Goal: Entertainment & Leisure: Consume media (video, audio)

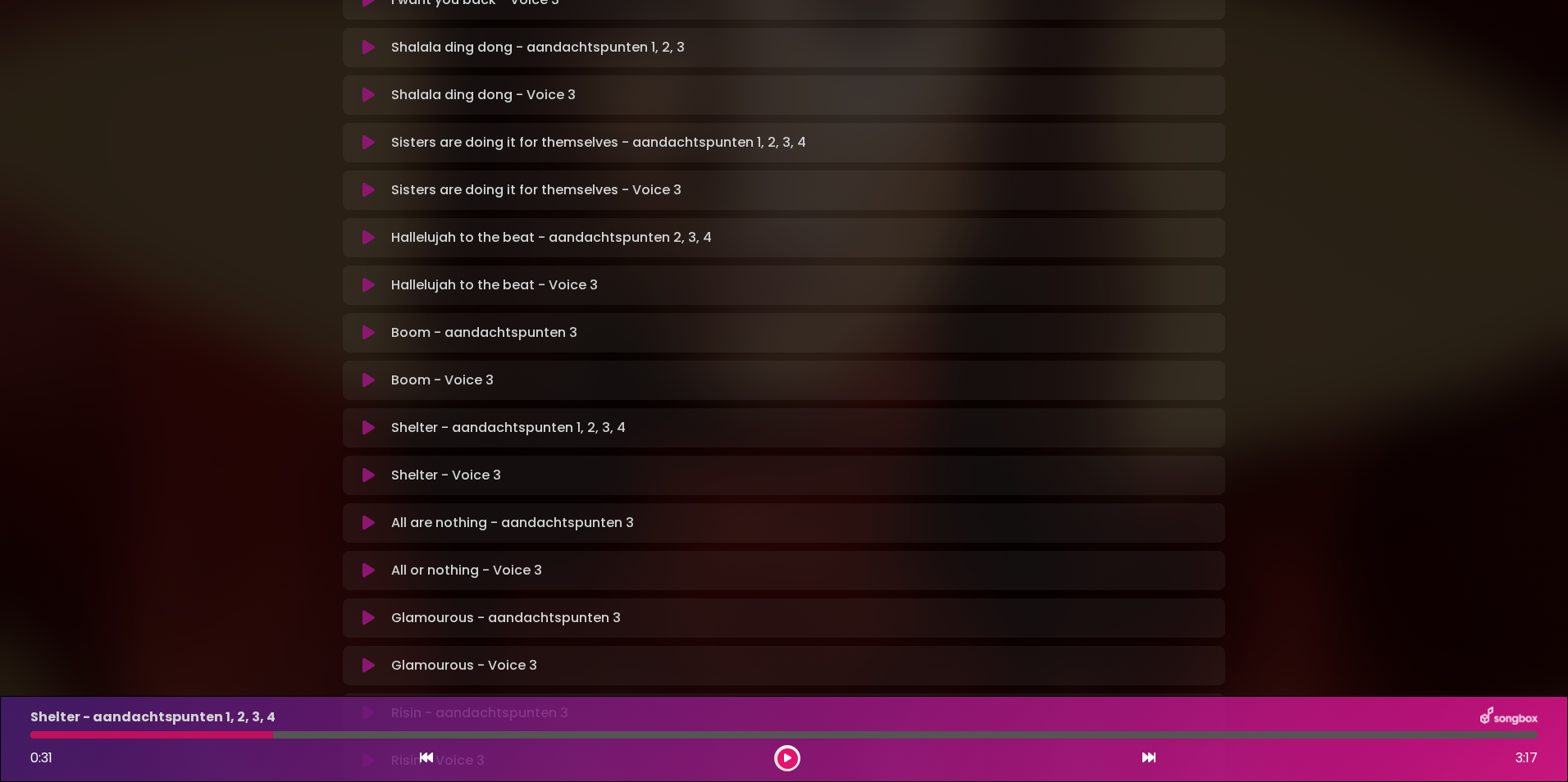
scroll to position [656, 0]
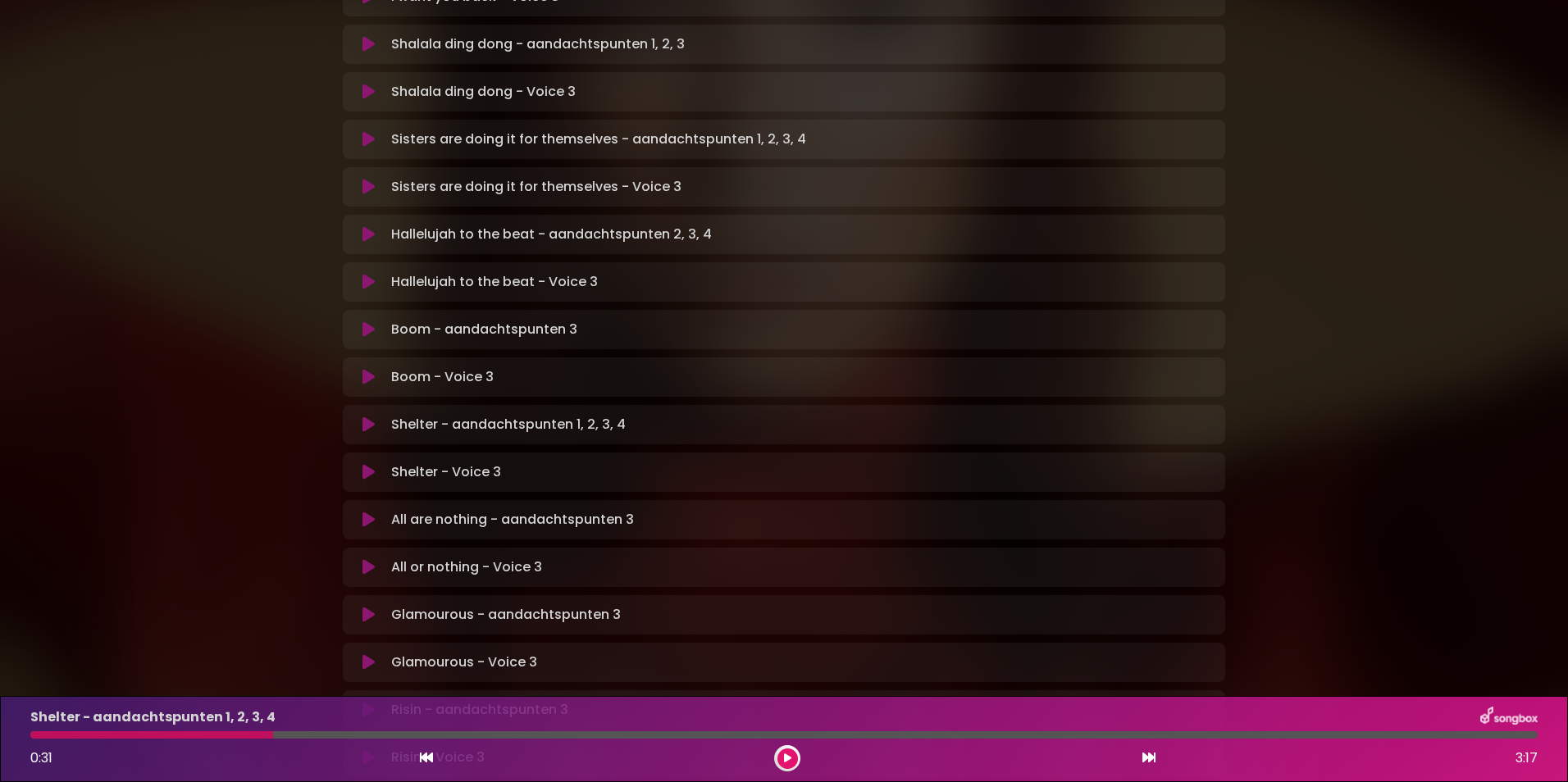
click at [369, 417] on icon at bounding box center [368, 424] width 12 height 16
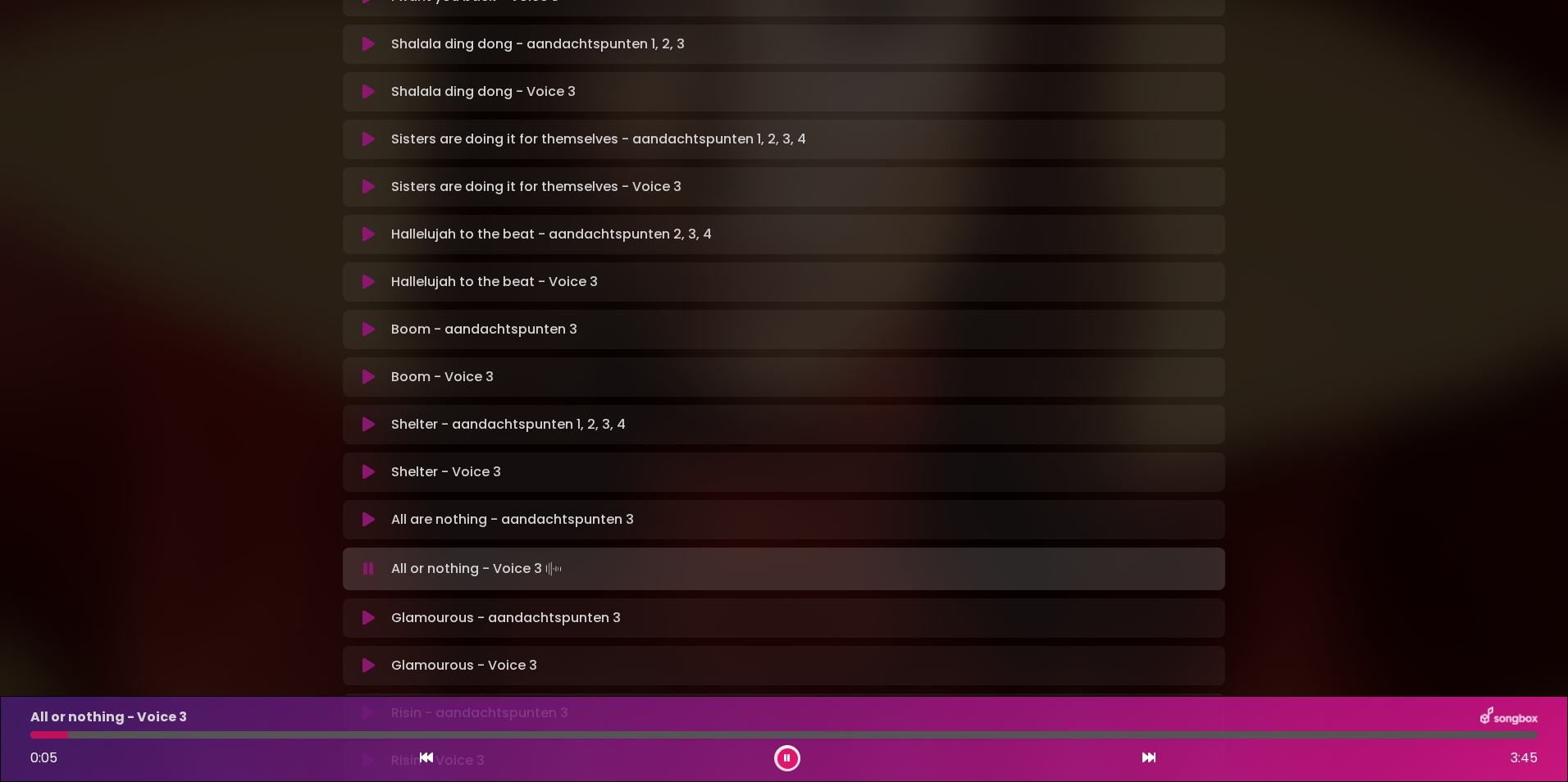
drag, startPoint x: 369, startPoint y: 367, endPoint x: 212, endPoint y: 273, distance: 183.0
click at [212, 273] on div "[PERSON_NAME] in [GEOGRAPHIC_DATA] | [GEOGRAPHIC_DATA] 2 - [GEOGRAPHIC_DATA] - …" at bounding box center [784, 133] width 1568 height 1540
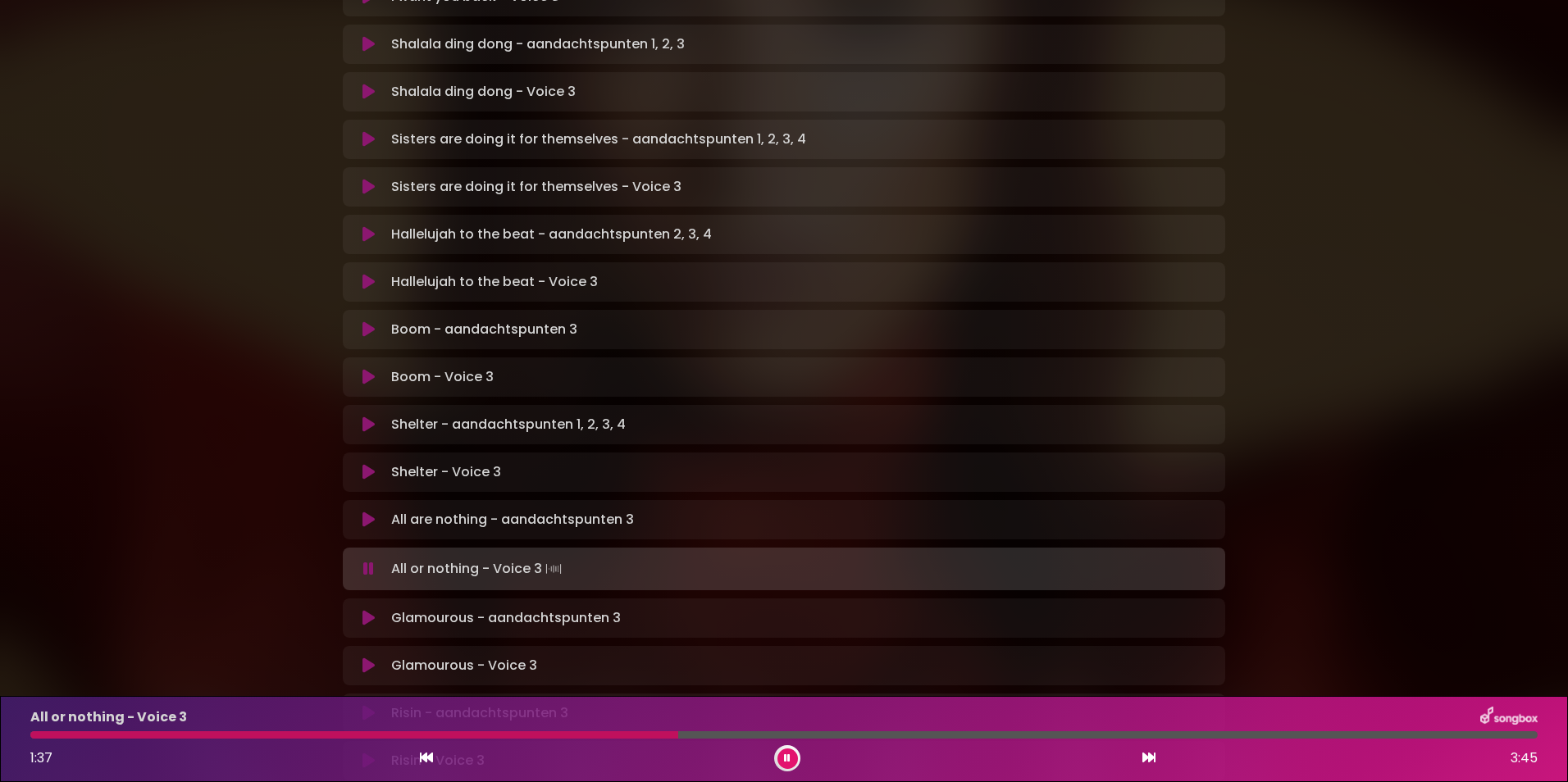
click at [1445, 634] on div "[PERSON_NAME] in [GEOGRAPHIC_DATA] | [GEOGRAPHIC_DATA] 2 - [GEOGRAPHIC_DATA] - …" at bounding box center [784, 133] width 1568 height 1540
click at [308, 736] on div at bounding box center [533, 735] width 1007 height 8
click at [38, 732] on div at bounding box center [177, 735] width 295 height 8
click at [38, 737] on div at bounding box center [331, 735] width 604 height 8
click at [552, 510] on p "All are nothing - aandachtspunten 3 Loading Track..." at bounding box center [513, 519] width 243 height 20
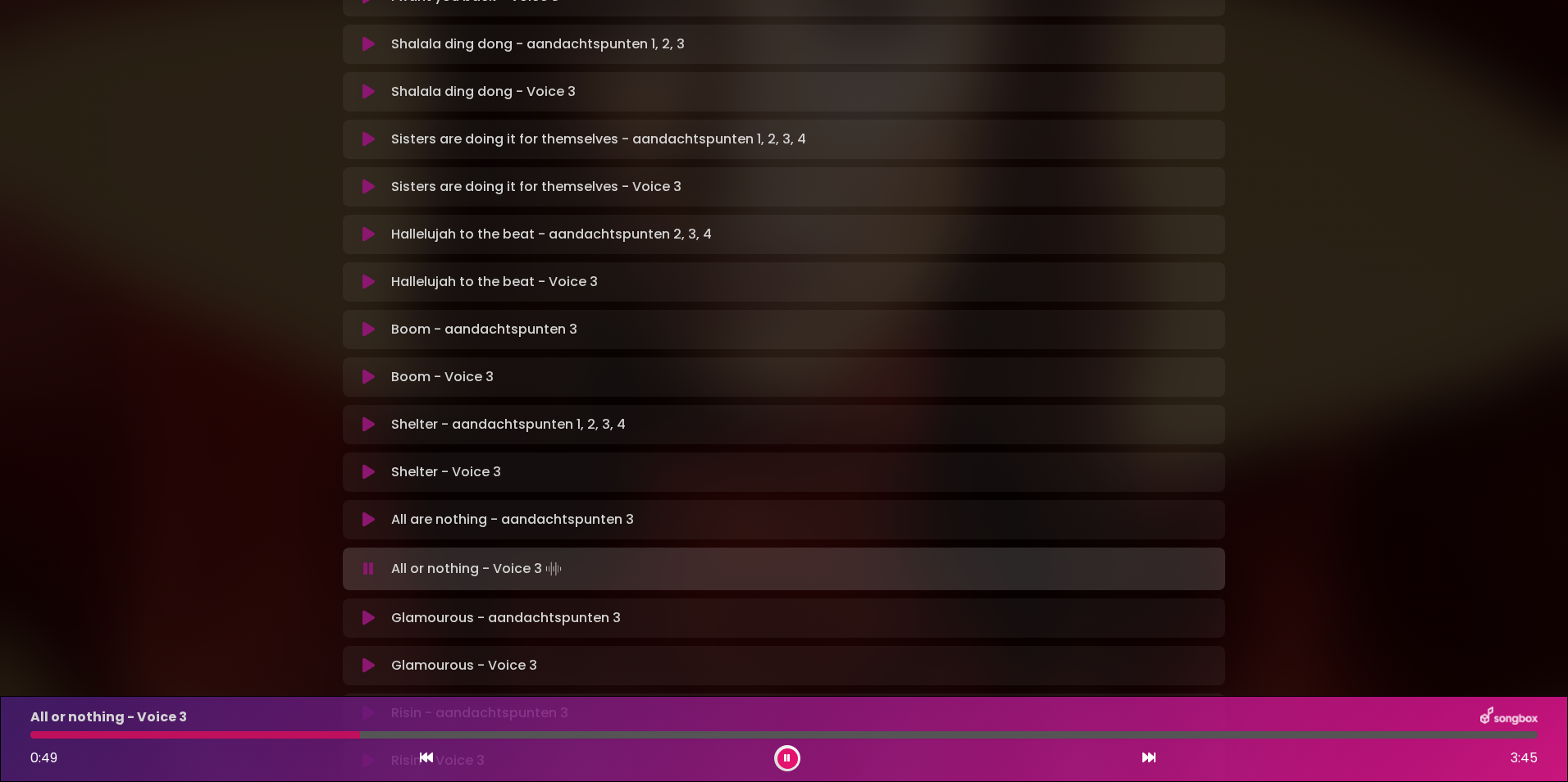
click at [367, 512] on icon at bounding box center [368, 519] width 12 height 16
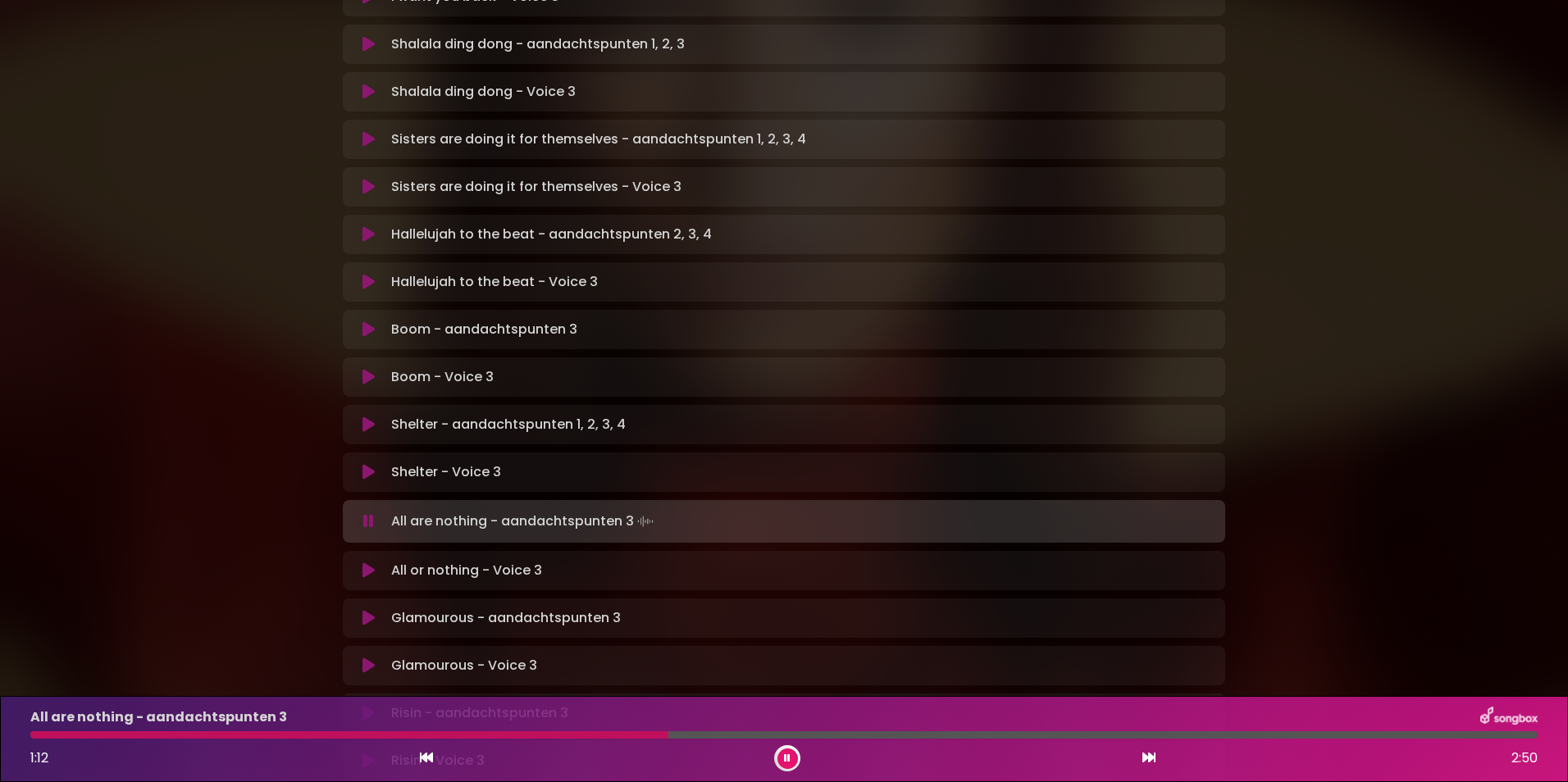
click at [367, 514] on icon at bounding box center [368, 521] width 10 height 16
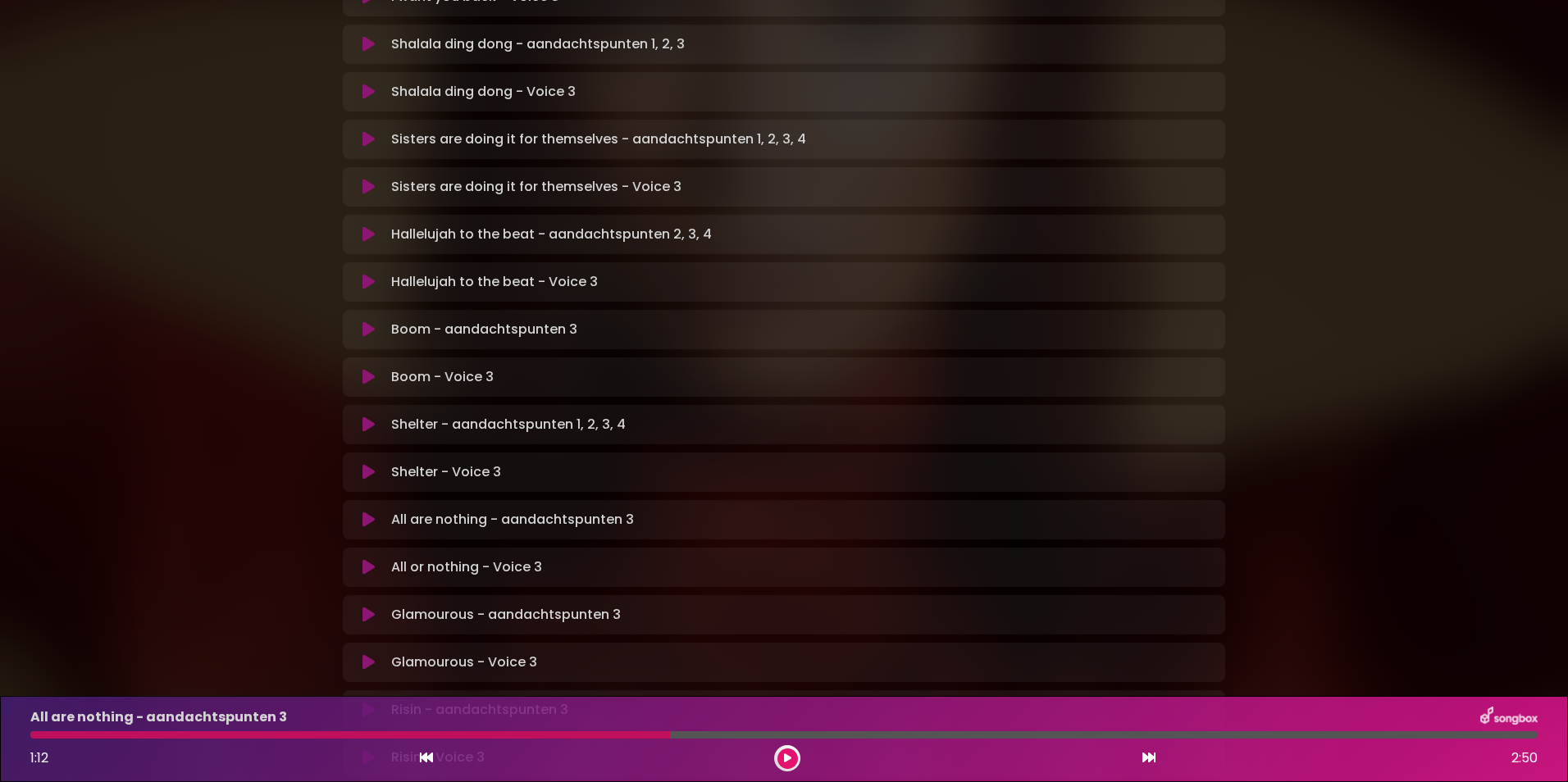
click at [684, 733] on div at bounding box center [783, 735] width 1507 height 8
click at [655, 733] on div at bounding box center [349, 735] width 639 height 8
click at [794, 754] on button at bounding box center [788, 759] width 21 height 21
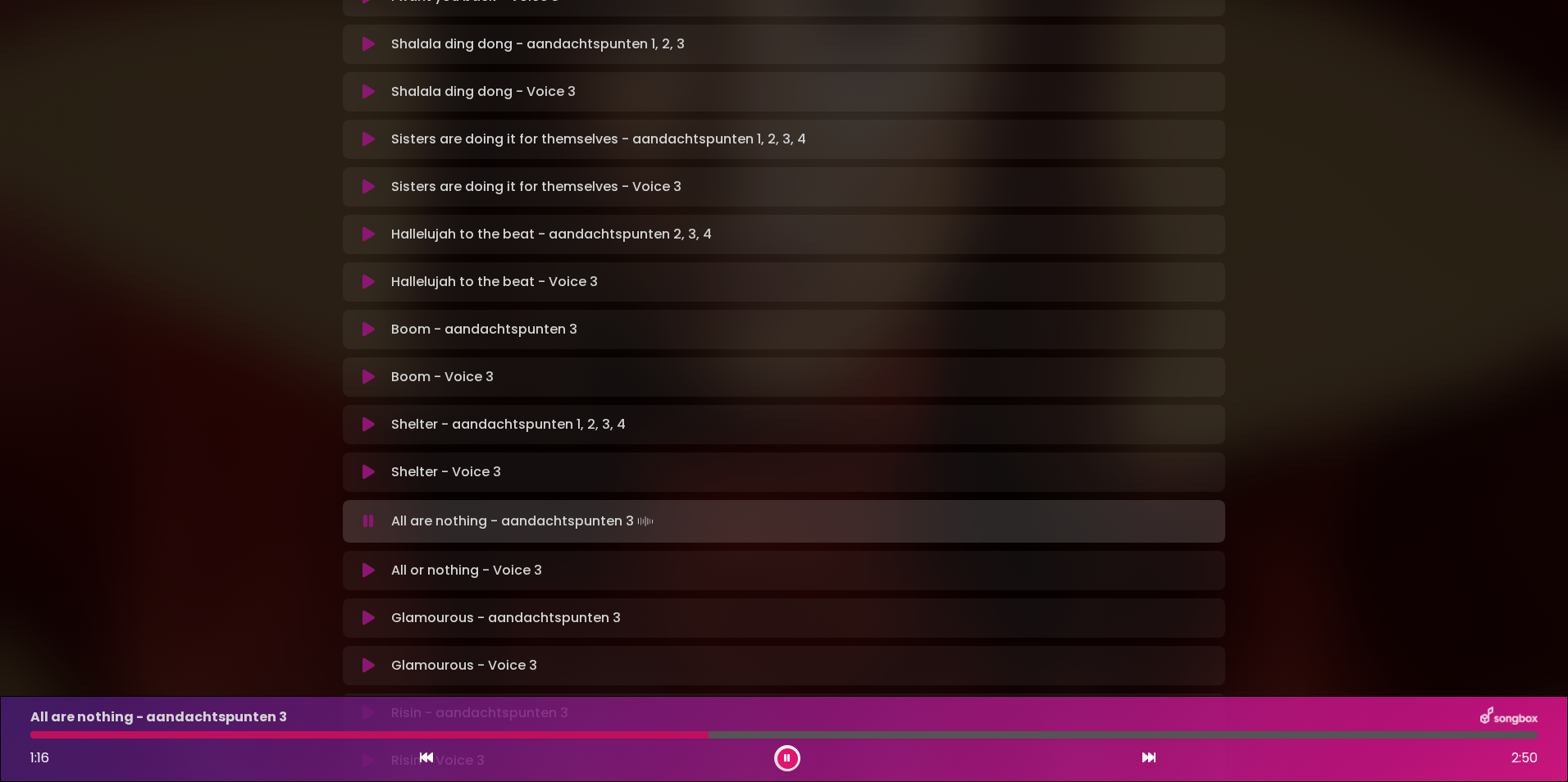
click at [231, 567] on div "[PERSON_NAME] in [GEOGRAPHIC_DATA] | [GEOGRAPHIC_DATA] 2 - [GEOGRAPHIC_DATA] - …" at bounding box center [784, 133] width 1568 height 1540
click at [366, 562] on icon at bounding box center [368, 570] width 12 height 16
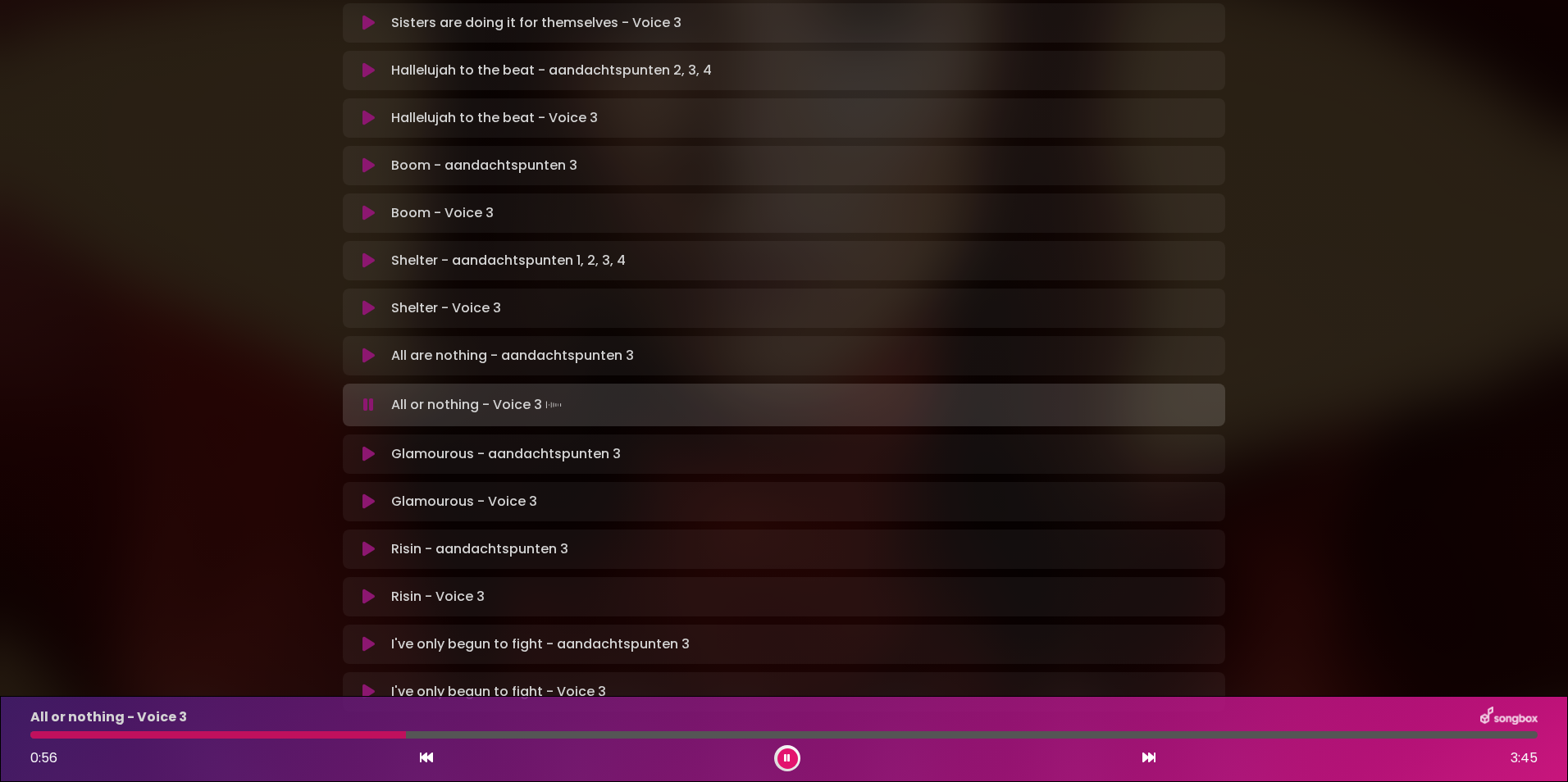
scroll to position [880, 0]
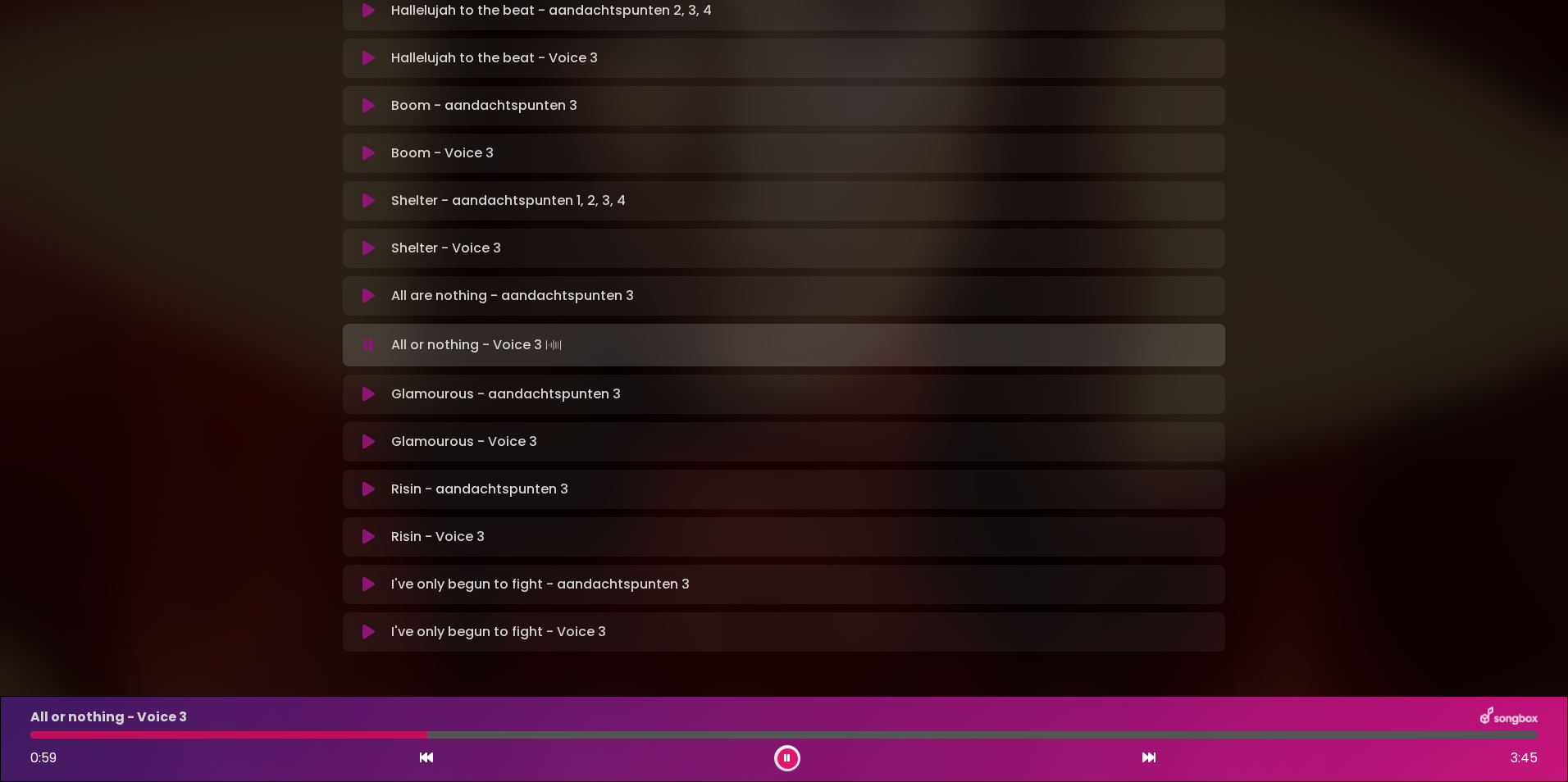
click at [365, 386] on icon at bounding box center [368, 393] width 12 height 16
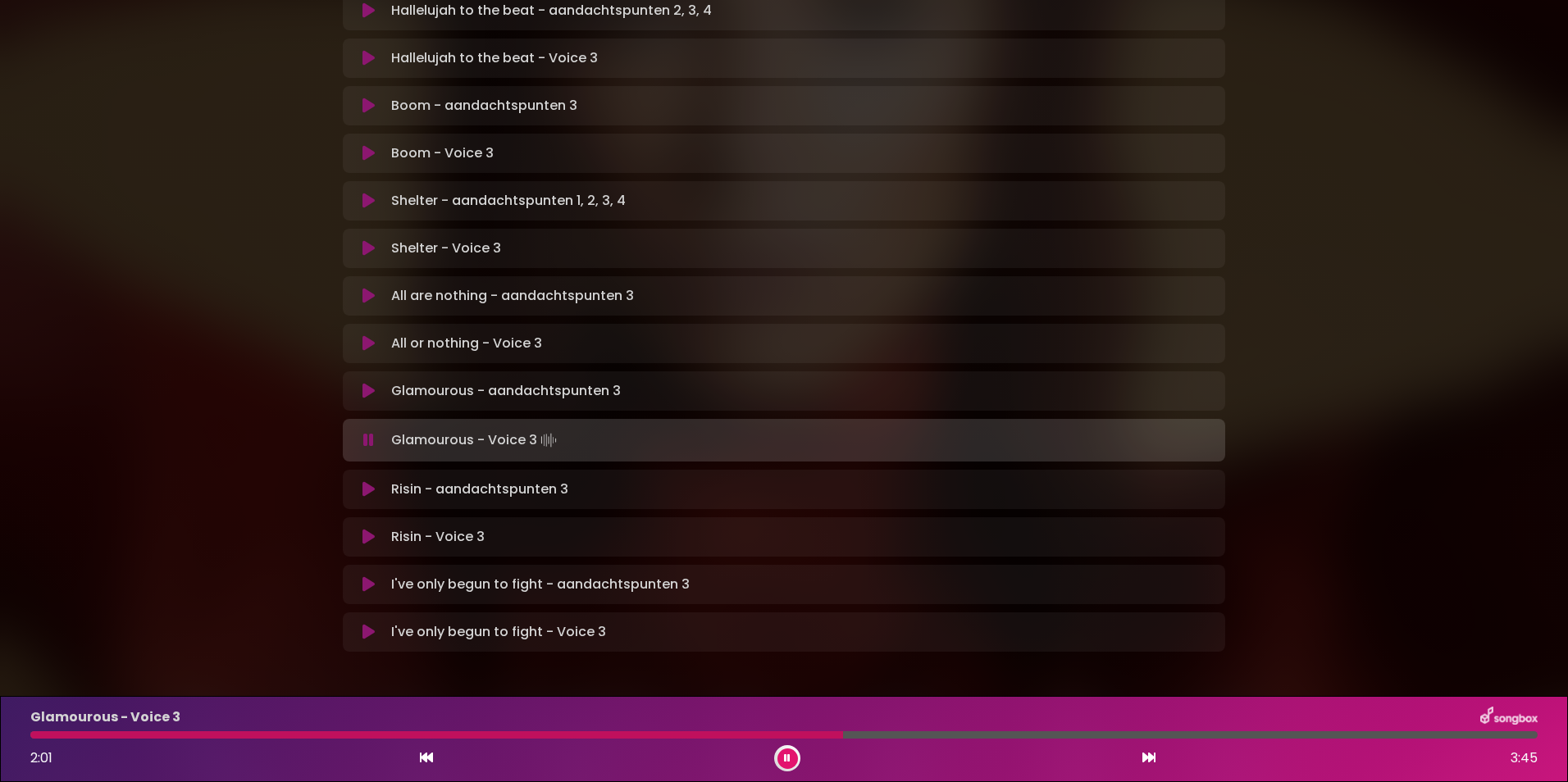
click at [73, 736] on div at bounding box center [437, 735] width 813 height 8
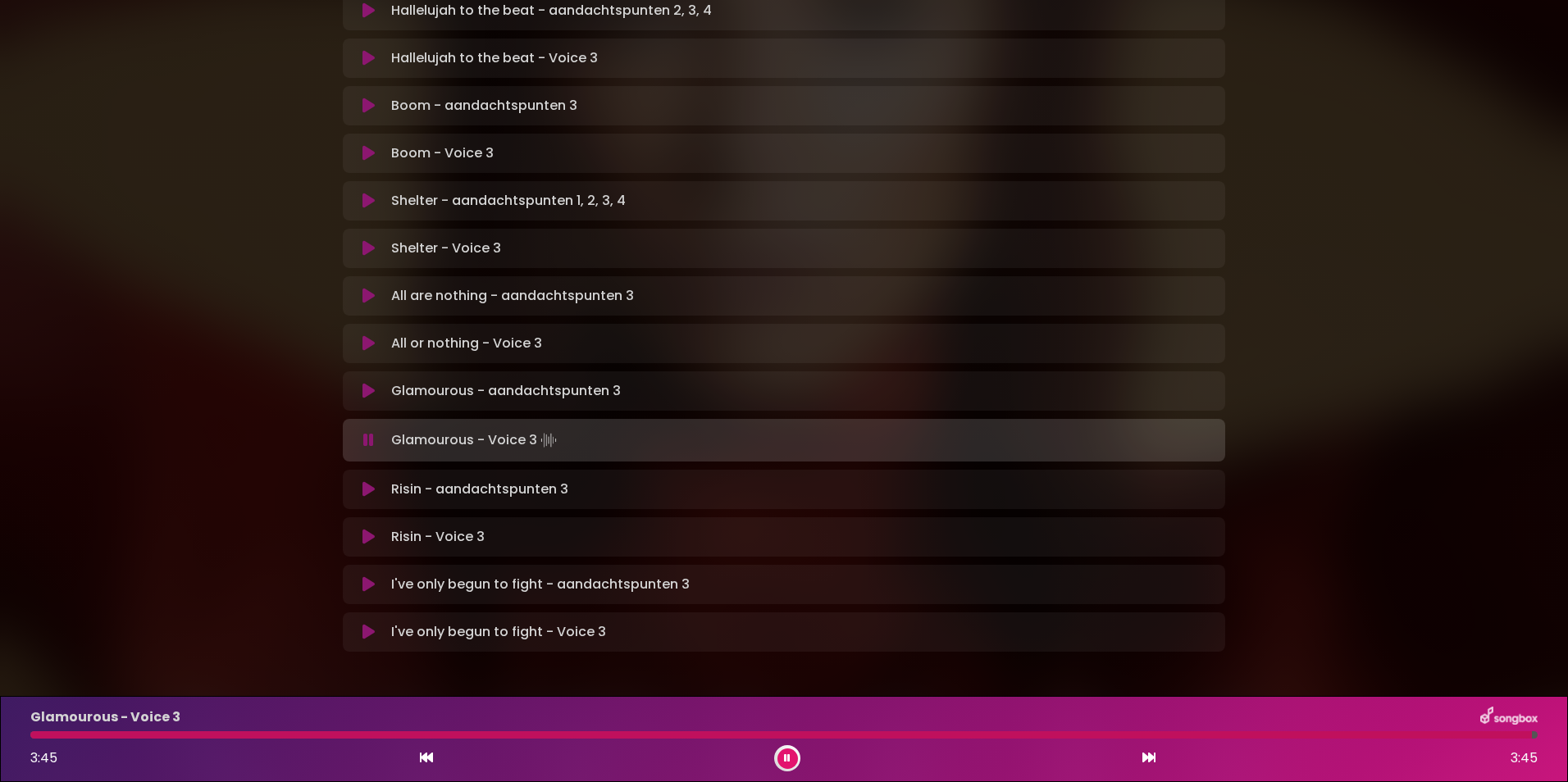
click at [368, 482] on icon at bounding box center [368, 489] width 12 height 16
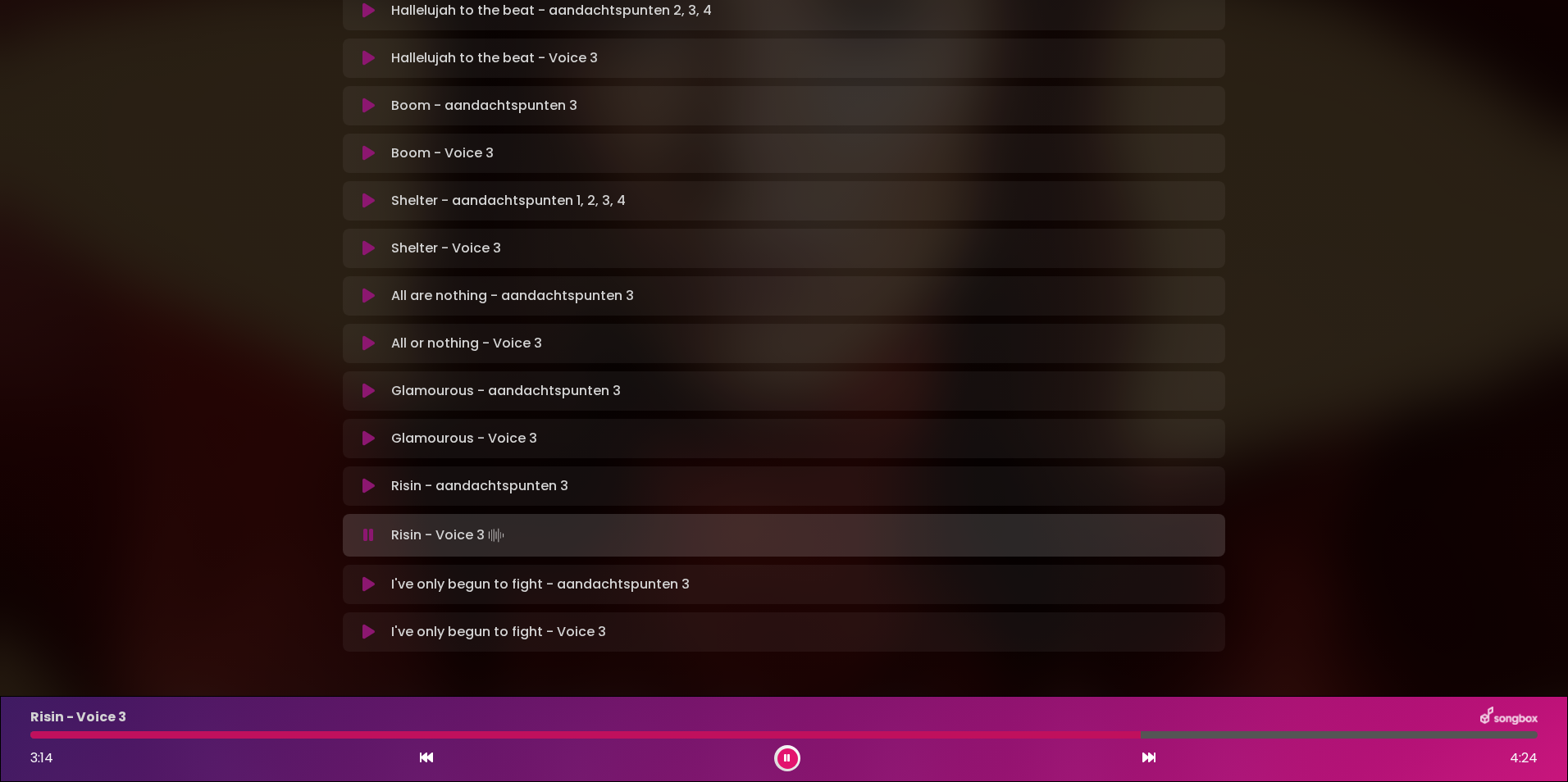
click at [787, 762] on icon at bounding box center [787, 759] width 7 height 9
